Goal: Information Seeking & Learning: Learn about a topic

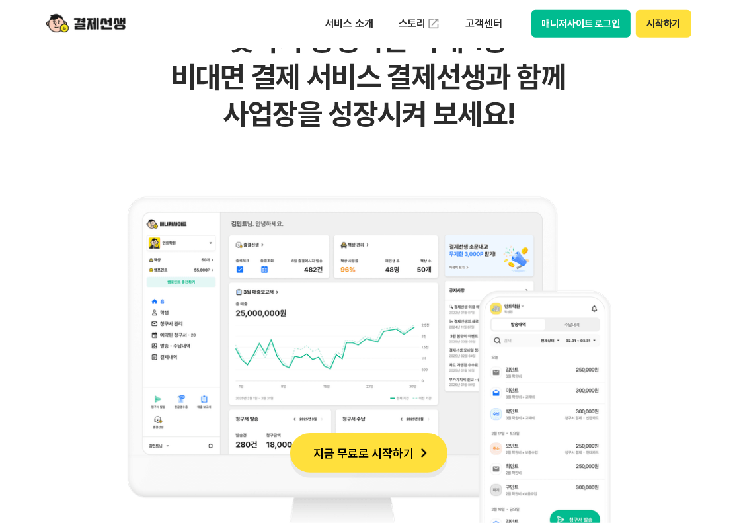
scroll to position [794, 0]
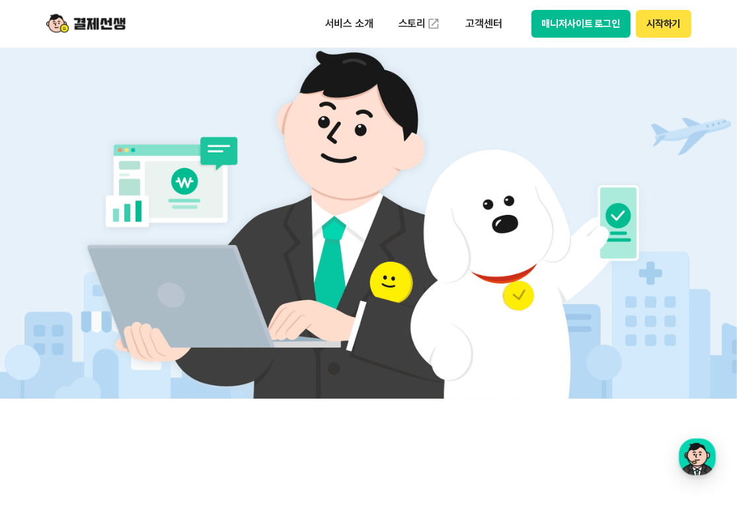
scroll to position [529, 0]
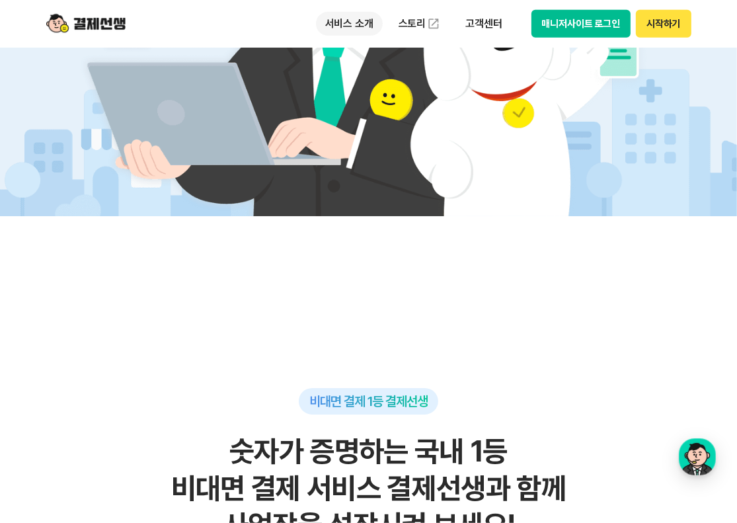
click at [365, 22] on p "서비스 소개" at bounding box center [349, 24] width 67 height 24
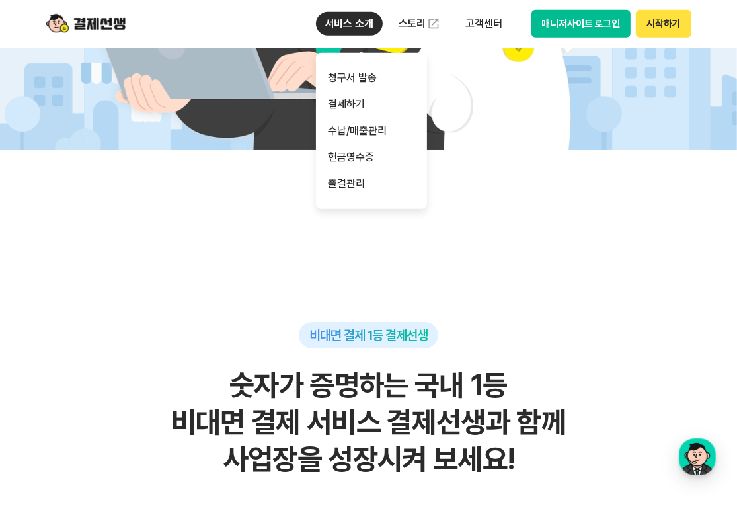
scroll to position [0, 0]
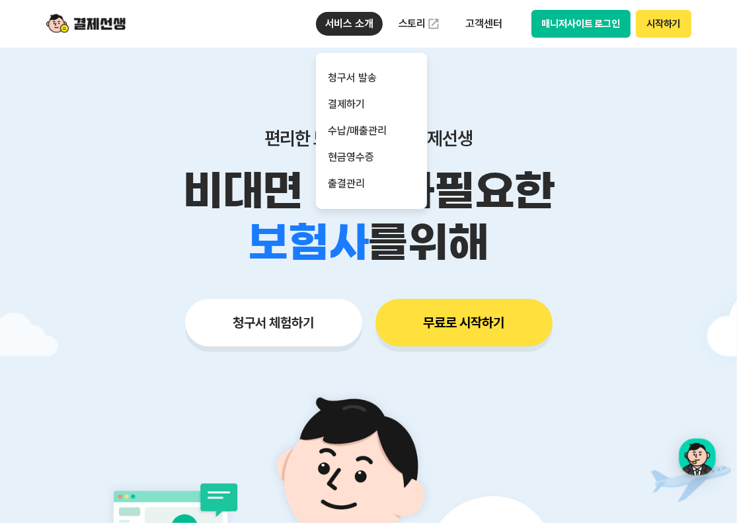
click at [365, 21] on p "서비스 소개" at bounding box center [349, 24] width 67 height 24
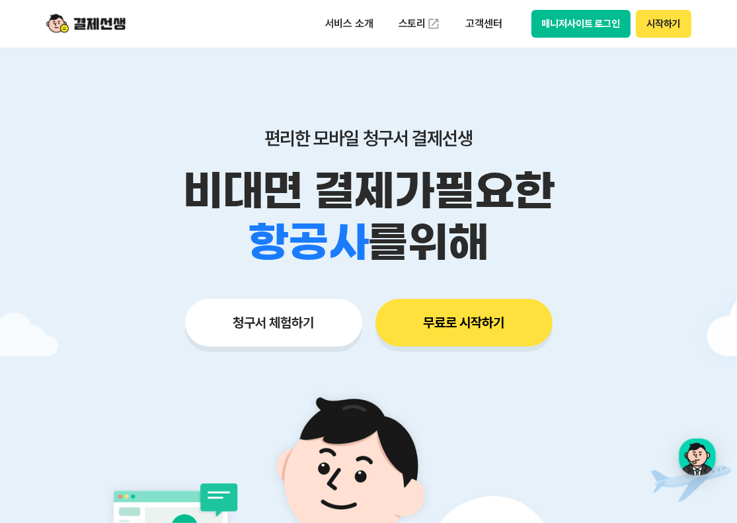
click at [118, 32] on img at bounding box center [85, 23] width 79 height 25
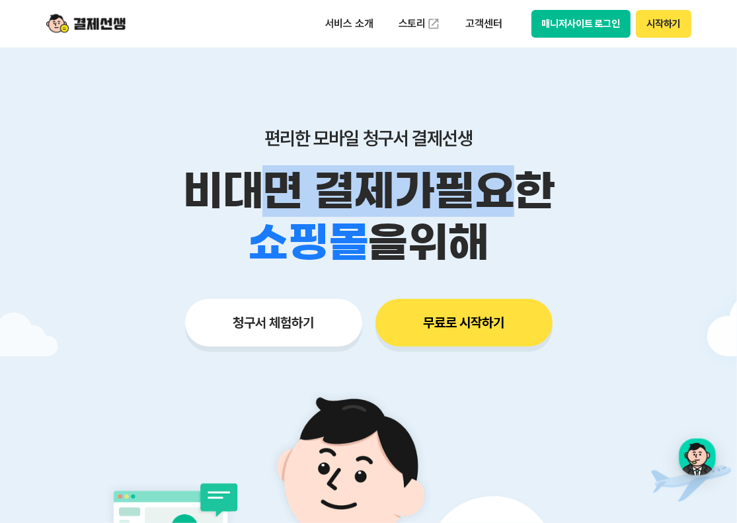
drag, startPoint x: 265, startPoint y: 188, endPoint x: 508, endPoint y: 186, distance: 243.4
click at [508, 186] on p "비대면 결제가 필요한" at bounding box center [368, 191] width 677 height 52
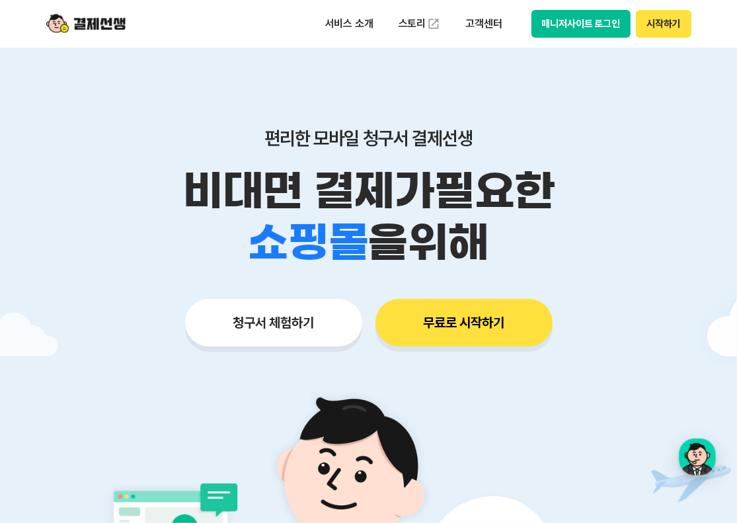
click at [358, 208] on li "골프장" at bounding box center [308, 216] width 120 height 52
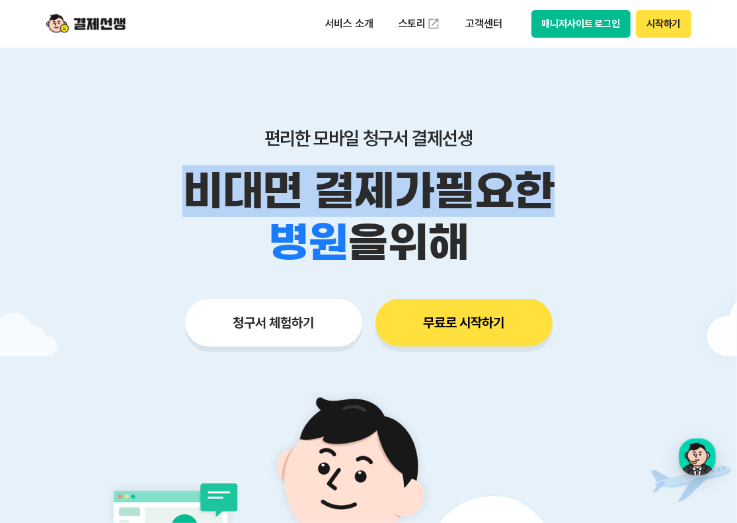
drag, startPoint x: 192, startPoint y: 188, endPoint x: 618, endPoint y: 187, distance: 425.9
click at [618, 187] on p "비대면 결제가 필요한" at bounding box center [368, 191] width 677 height 52
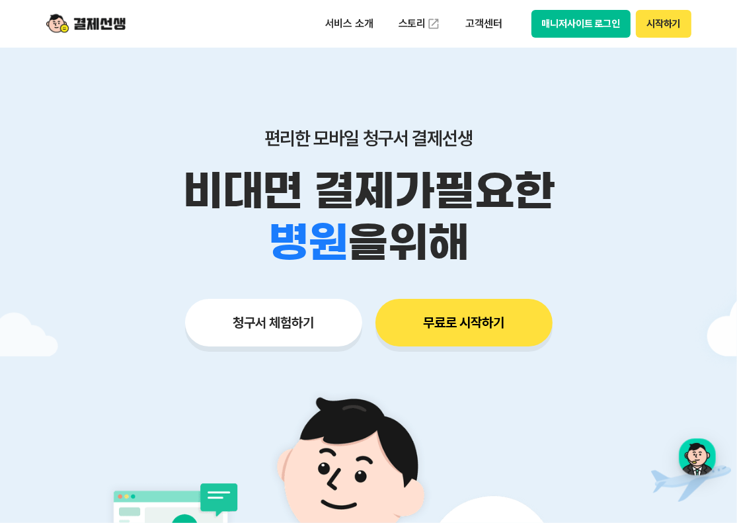
drag, startPoint x: 255, startPoint y: 190, endPoint x: 281, endPoint y: 194, distance: 26.1
click at [260, 192] on li "골프장" at bounding box center [308, 216] width 120 height 52
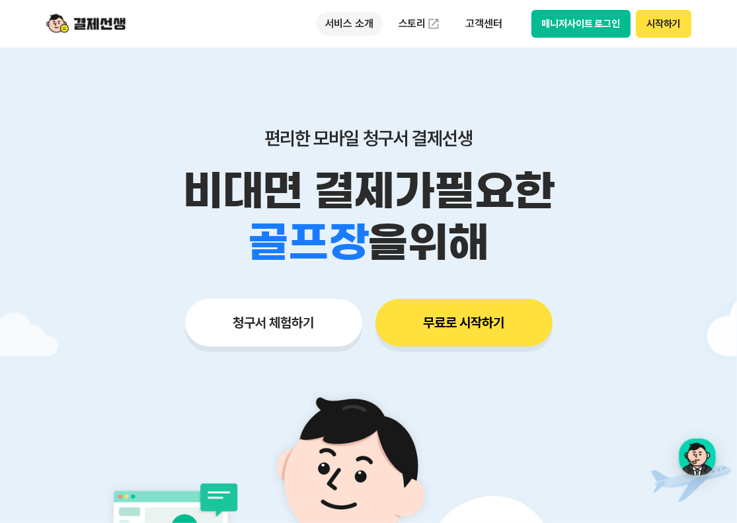
click at [347, 30] on p "서비스 소개" at bounding box center [349, 24] width 67 height 24
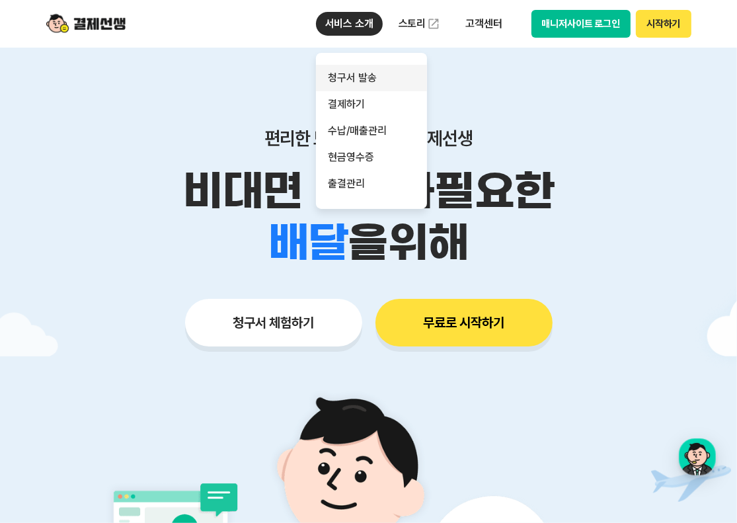
click at [384, 81] on link "청구서 발송" at bounding box center [371, 78] width 111 height 26
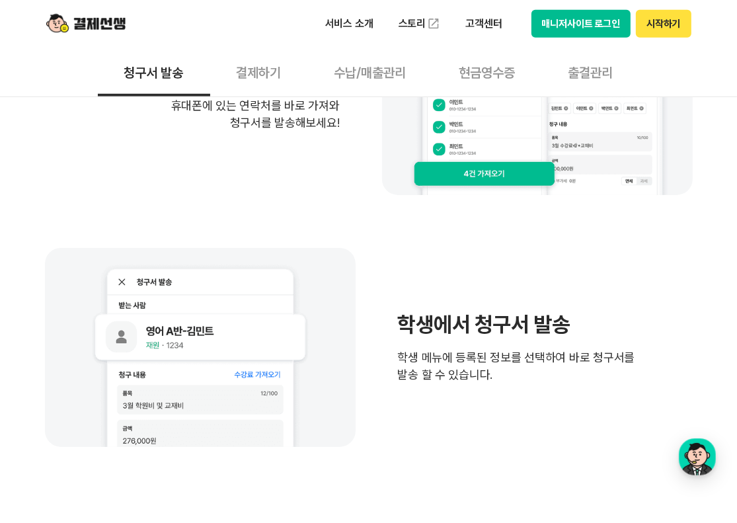
scroll to position [926, 0]
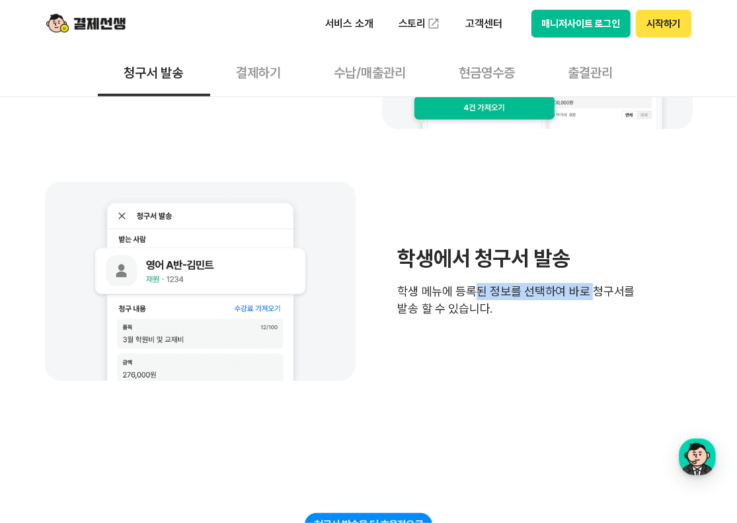
drag, startPoint x: 472, startPoint y: 239, endPoint x: 590, endPoint y: 243, distance: 117.8
click at [590, 283] on span "학생 메뉴에 등록된 정보를 선택하여 바로 청구서를 발송 할 수 있습니다." at bounding box center [516, 300] width 237 height 34
click at [490, 283] on span "학생 메뉴에 등록된 정보를 선택하여 바로 청구서를 발송 할 수 있습니다." at bounding box center [516, 300] width 237 height 34
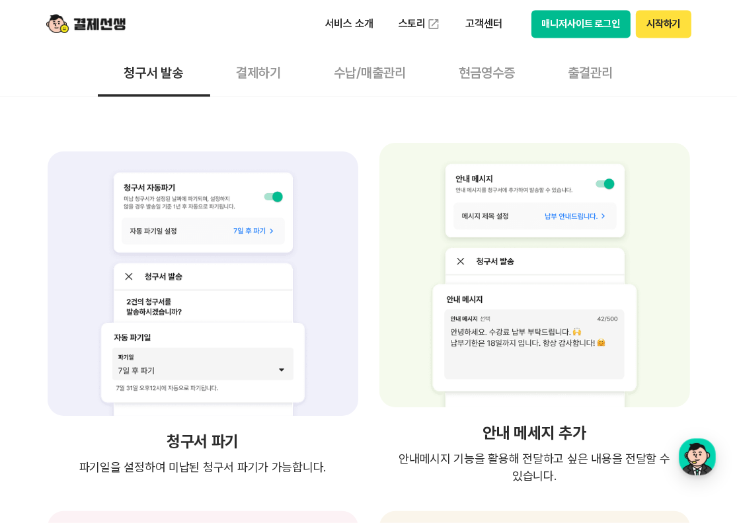
scroll to position [1984, 0]
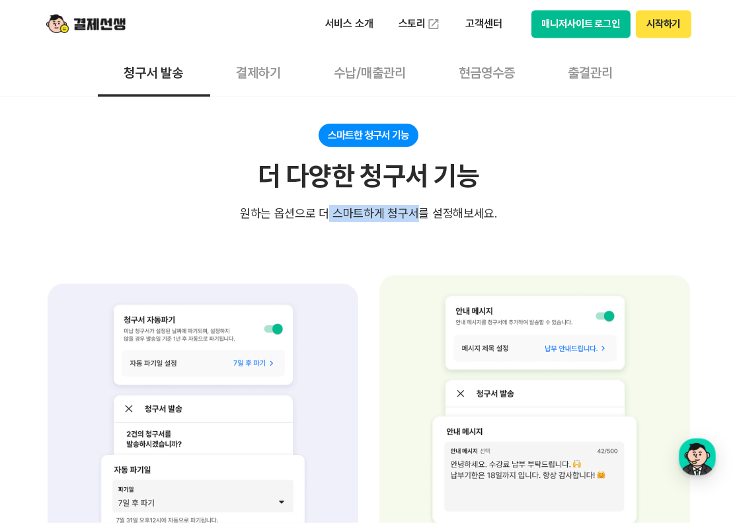
drag, startPoint x: 329, startPoint y: 163, endPoint x: 416, endPoint y: 163, distance: 86.6
click at [416, 205] on div "원하는 옵션으로 더 스마트하게 청구서를 설정해보세요." at bounding box center [368, 213] width 257 height 17
click at [448, 205] on div "원하는 옵션으로 더 스마트하게 청구서를 설정해보세요." at bounding box center [368, 213] width 257 height 17
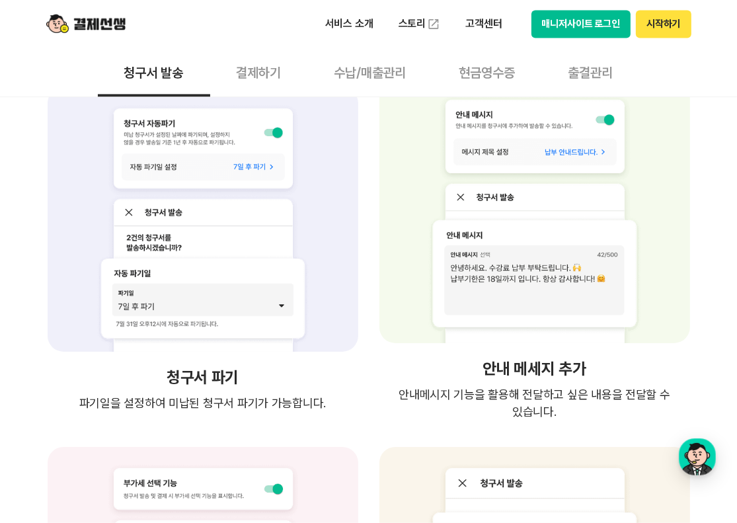
scroll to position [2315, 0]
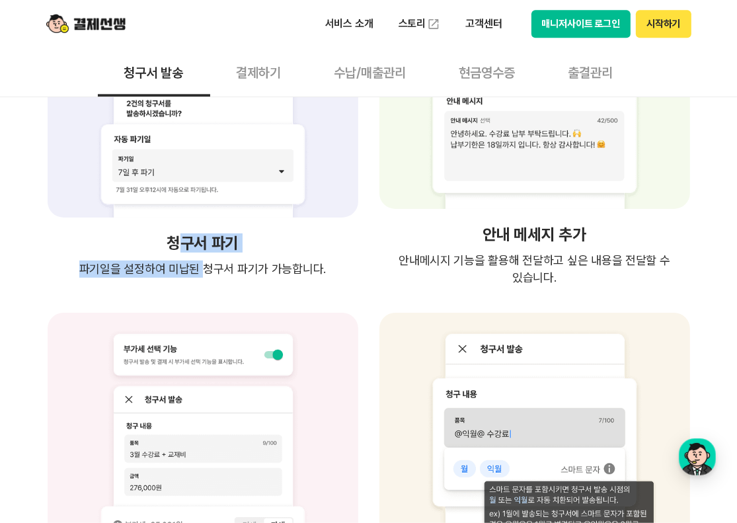
drag, startPoint x: 183, startPoint y: 194, endPoint x: 205, endPoint y: 210, distance: 27.5
click at [205, 210] on div "청구서 파기 파기일을 설정하여 미납된 청구서 파기가 가능합니다." at bounding box center [203, 115] width 316 height 342
click at [244, 261] on span "파기일을 설정하여 미납된 청구서 파기가 가능합니다." at bounding box center [202, 269] width 247 height 17
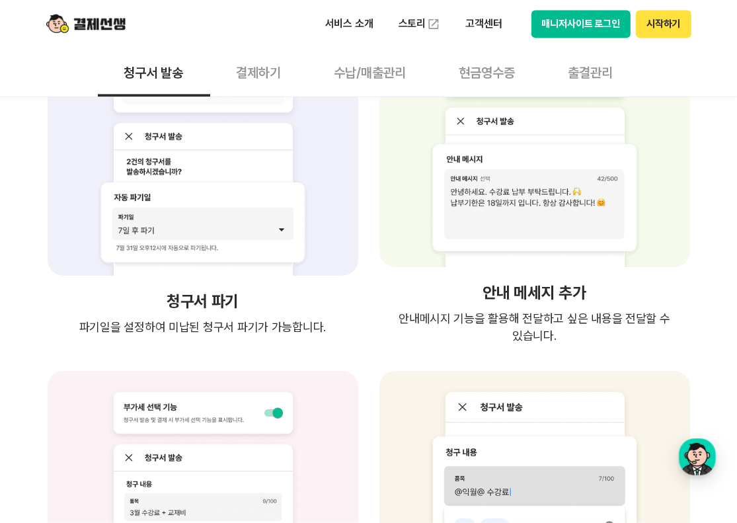
scroll to position [2183, 0]
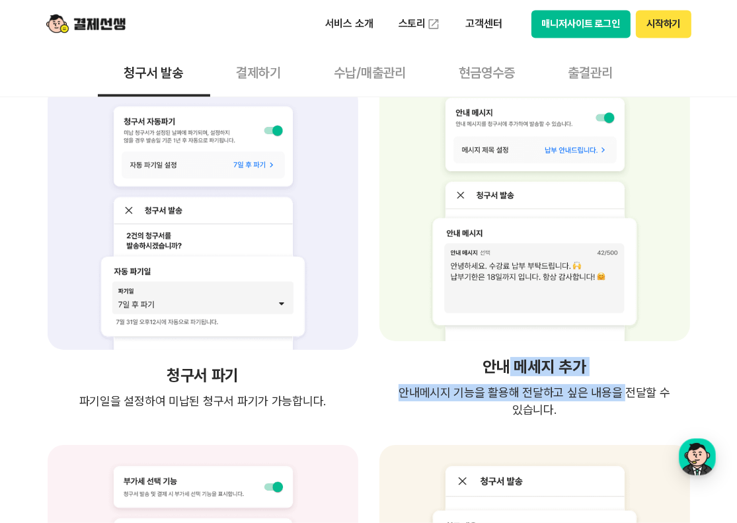
drag, startPoint x: 510, startPoint y: 315, endPoint x: 603, endPoint y: 349, distance: 99.2
click at [603, 349] on div "안내 메세지 추가 안내메시지 기능을 활용해 전달하고 싶은 내용을 전달할 수 있습니다. 안내메시지 기능을 활용해 전달하고 싶은 내용을 전달할 수…" at bounding box center [535, 248] width 316 height 342
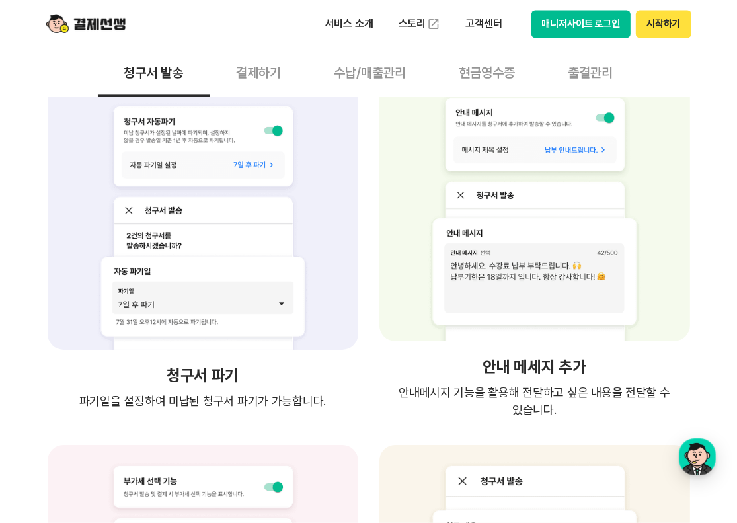
click at [622, 384] on span "안내메시지 기능을 활용해 전달하고 싶은 내용을 전달할 수 있습니다." at bounding box center [535, 401] width 316 height 34
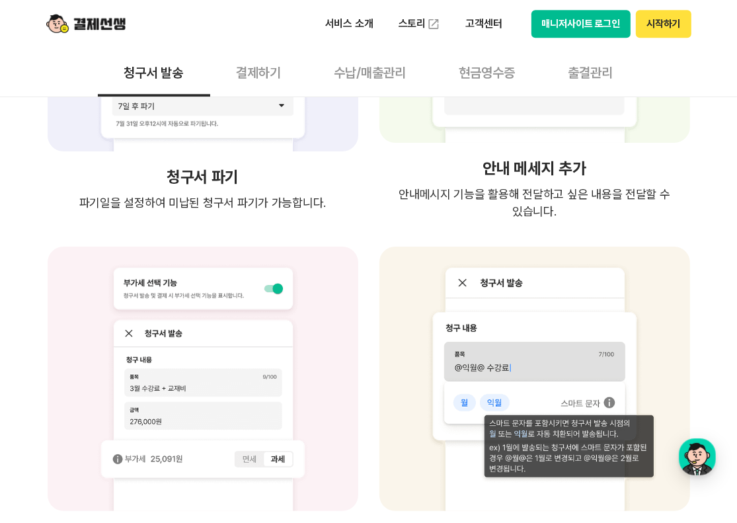
scroll to position [2513, 0]
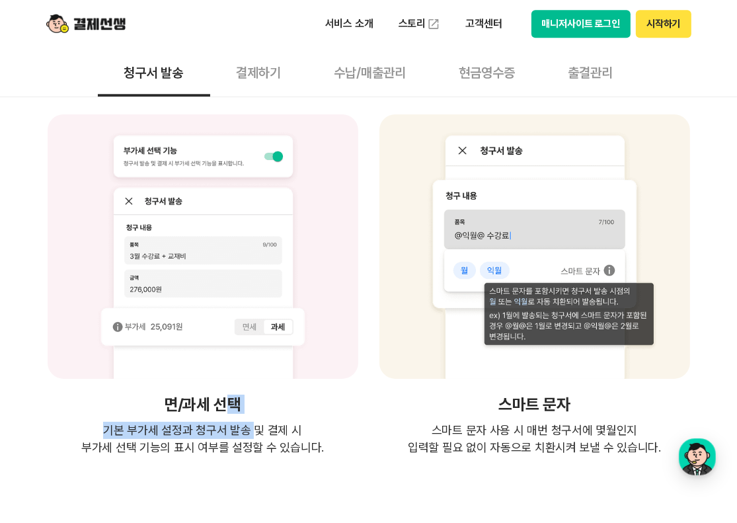
drag, startPoint x: 230, startPoint y: 341, endPoint x: 251, endPoint y: 368, distance: 34.4
click at [251, 368] on div "면/과세 선택 기본 부가세 설정과 청구서 발송 및 결제 시 부가세 선택 기능의 표시 여부를 설정할 수 있습니다." at bounding box center [203, 285] width 316 height 342
click at [482, 422] on span "스마트 문자 사용 시 매번 청구서에 몇월인지 입력할 필요 없이 자동으로 치환시켜 보낼 수 있습니다." at bounding box center [534, 439] width 253 height 34
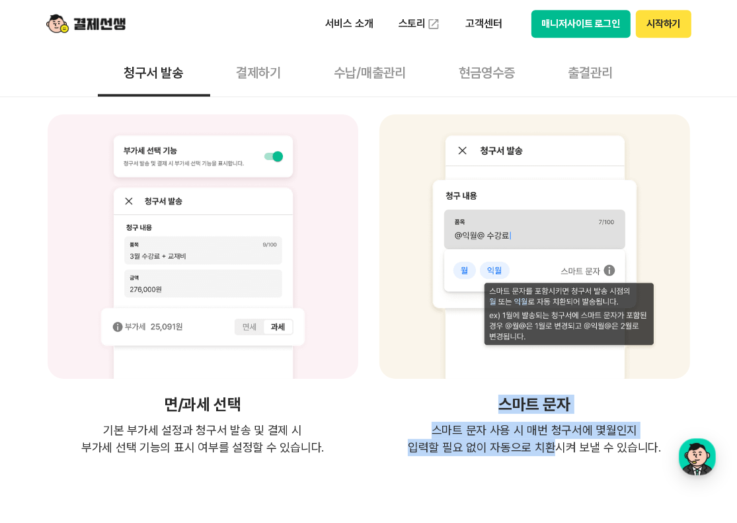
drag, startPoint x: 505, startPoint y: 345, endPoint x: 546, endPoint y: 383, distance: 56.2
click at [546, 383] on div "스마트 문자 스마트 문자 사용 시 매번 청구서에 몇월인지 입력할 필요 없이 자동으로 치환시켜 보낼 수 있습니다." at bounding box center [535, 285] width 316 height 342
click at [580, 422] on span "스마트 문자 사용 시 매번 청구서에 몇월인지 입력할 필요 없이 자동으로 치환시켜 보낼 수 있습니다." at bounding box center [534, 439] width 253 height 34
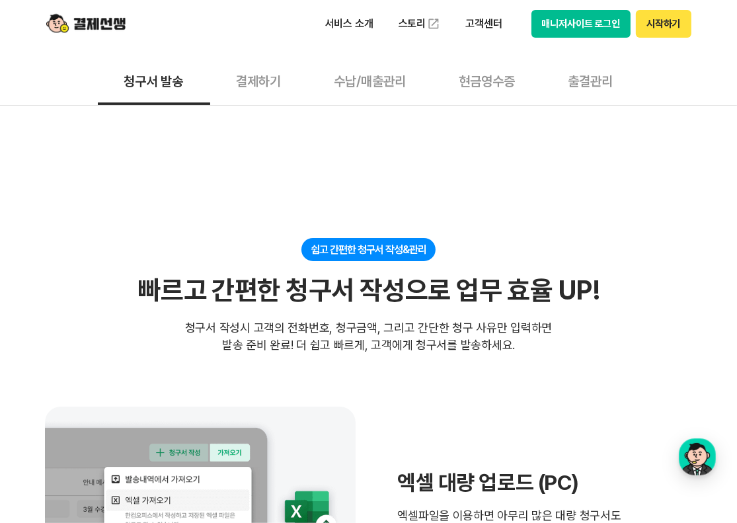
scroll to position [0, 0]
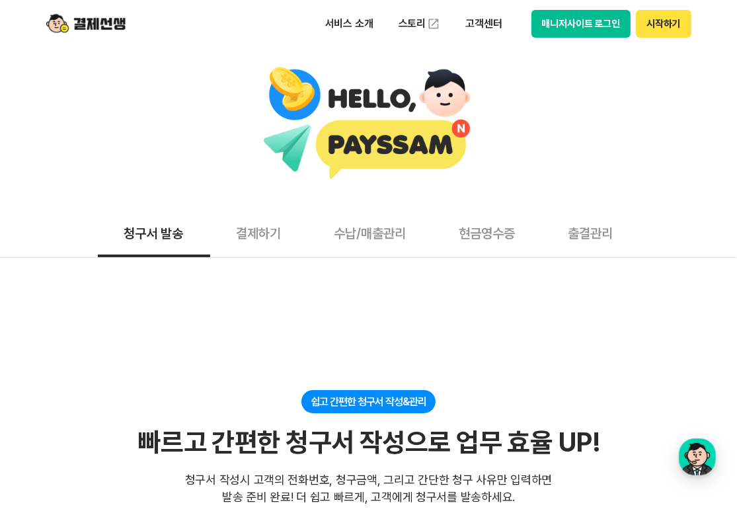
click at [276, 245] on button "결제하기" at bounding box center [259, 232] width 98 height 49
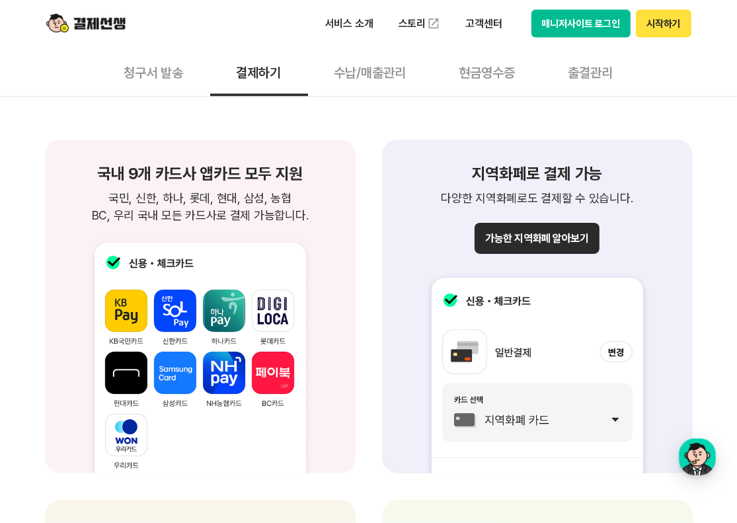
scroll to position [1389, 0]
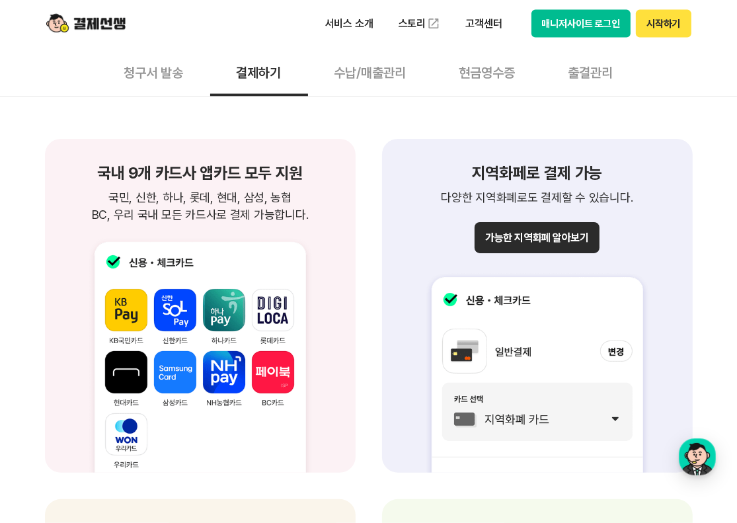
click at [567, 236] on button "가능한 지역화폐 알아보기" at bounding box center [537, 237] width 124 height 31
